Goal: Transaction & Acquisition: Download file/media

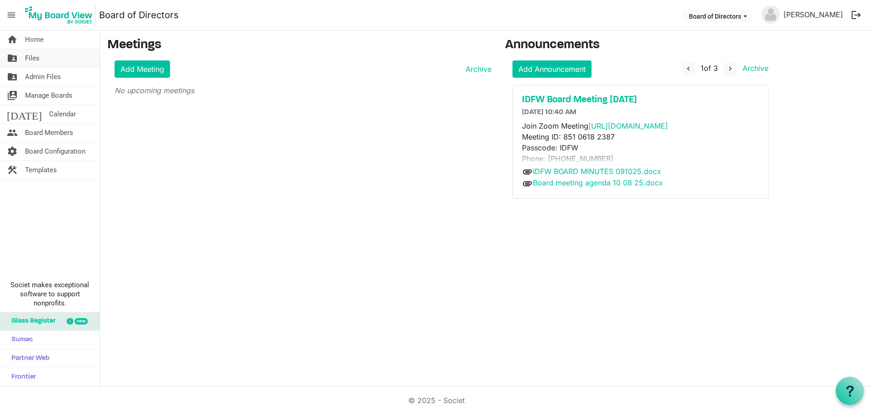
click at [28, 60] on span "Files" at bounding box center [32, 58] width 15 height 18
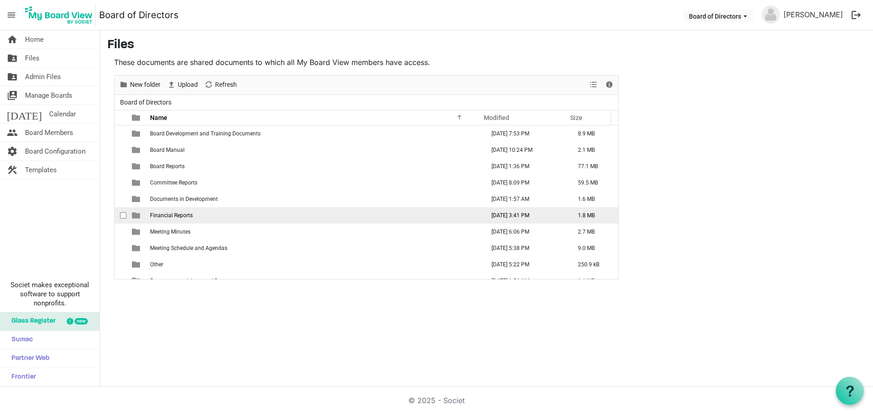
click at [182, 220] on td "Financial Reports" at bounding box center [314, 215] width 334 height 16
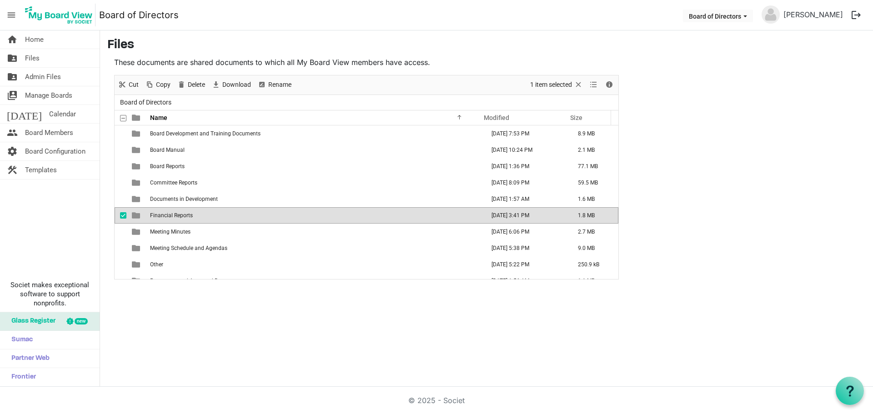
click at [176, 217] on span "Financial Reports" at bounding box center [171, 215] width 43 height 6
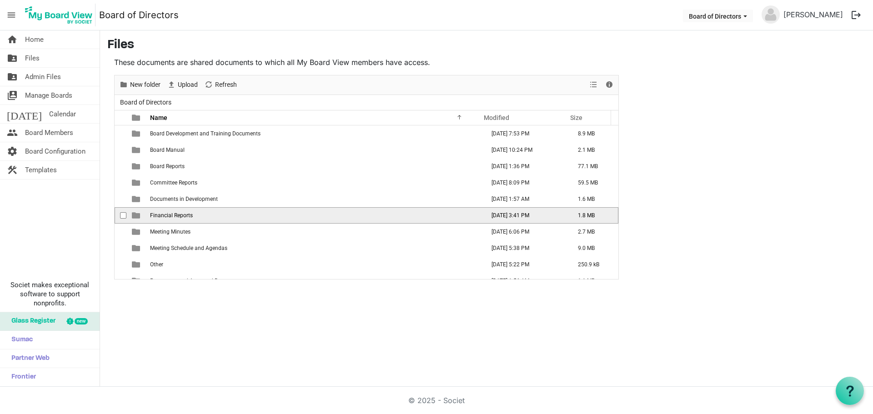
click at [176, 217] on span "Financial Reports" at bounding box center [171, 215] width 43 height 6
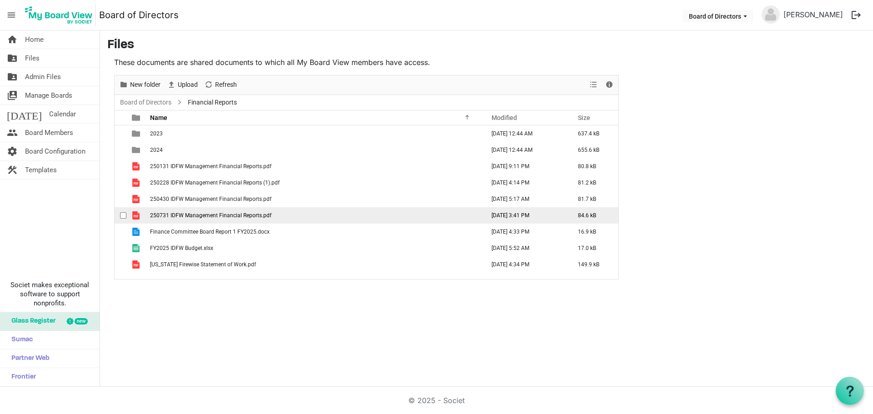
click at [220, 215] on span "250731 IDFW Management Financial Reports.pdf" at bounding box center [210, 215] width 121 height 6
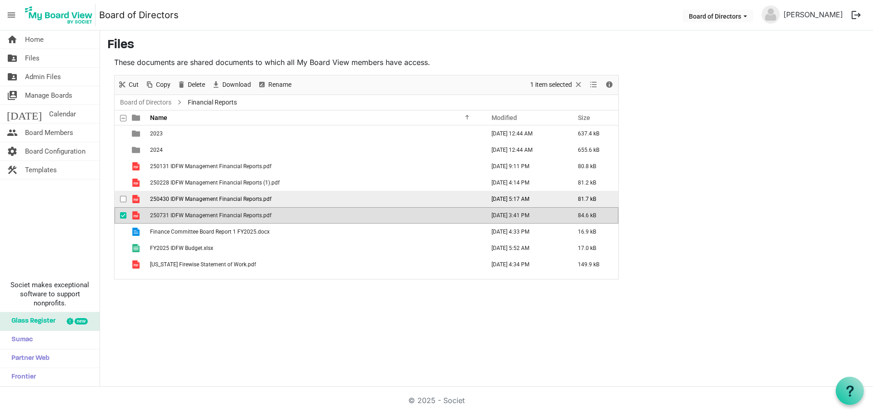
click at [211, 200] on span "250430 IDFW Management Financial Reports.pdf" at bounding box center [210, 199] width 121 height 6
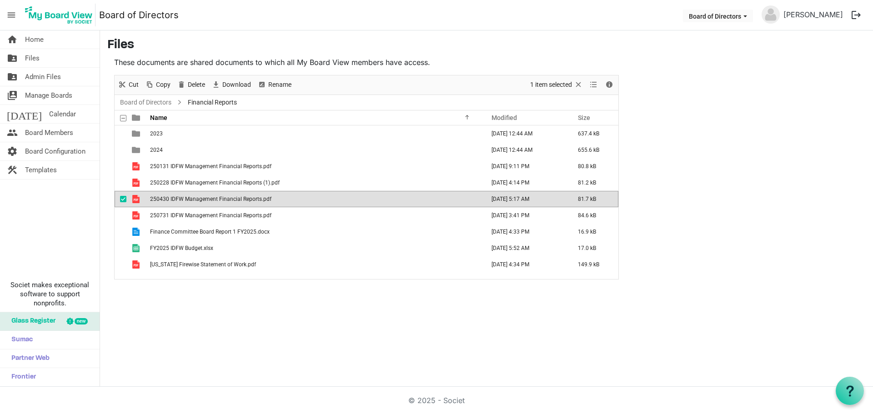
click at [211, 200] on span "250430 IDFW Management Financial Reports.pdf" at bounding box center [210, 199] width 121 height 6
click at [190, 164] on span "250131 IDFW Management Financial Reports.pdf" at bounding box center [210, 166] width 121 height 6
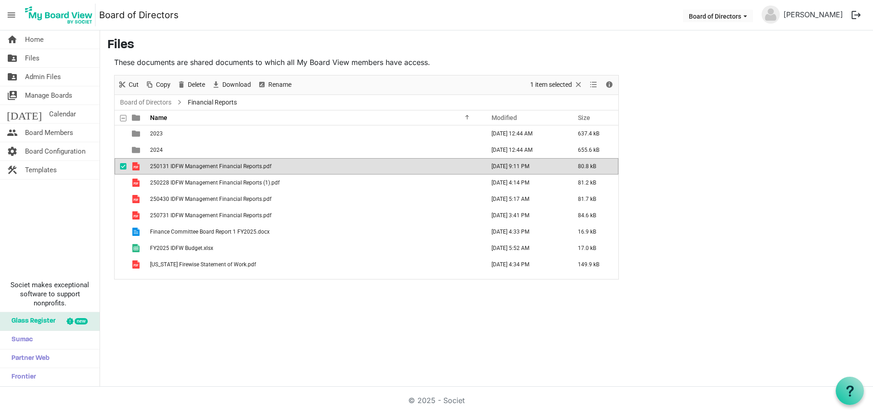
click at [170, 328] on div "home Home folder_shared Files folder_shared Admin Files switch_account Manage B…" at bounding box center [436, 208] width 873 height 356
click at [214, 334] on div "home Home folder_shared Files folder_shared Admin Files switch_account Manage B…" at bounding box center [436, 208] width 873 height 356
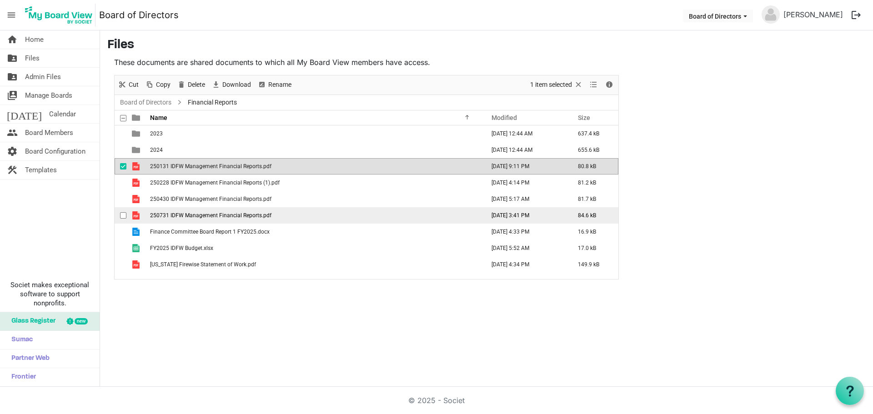
click at [194, 215] on span "250731 IDFW Management Financial Reports.pdf" at bounding box center [210, 215] width 121 height 6
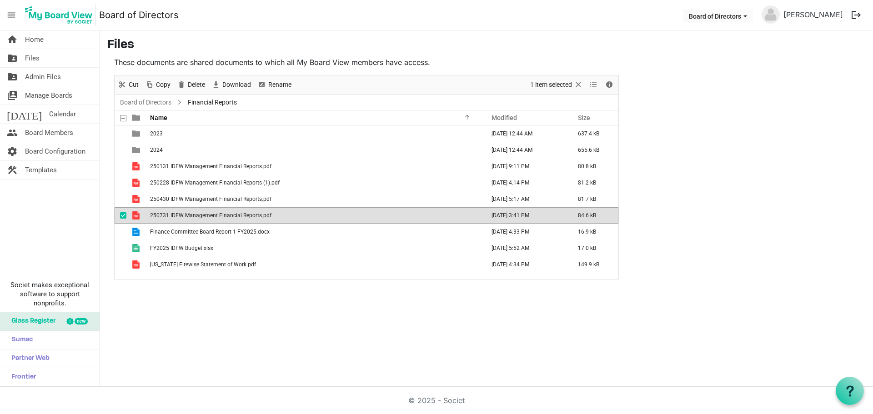
click at [194, 215] on span "250731 IDFW Management Financial Reports.pdf" at bounding box center [210, 215] width 121 height 6
